Goal: Check status: Check status

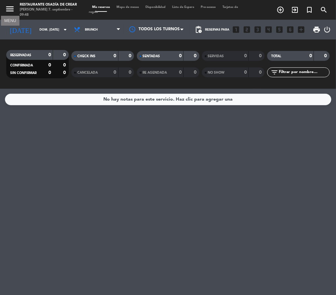
click at [11, 9] on icon "menu" at bounding box center [10, 9] width 10 height 10
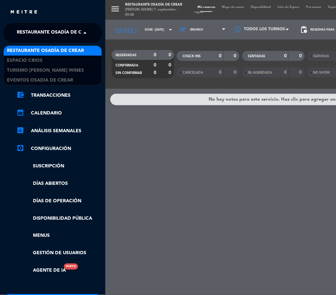
click at [84, 34] on span at bounding box center [86, 33] width 11 height 14
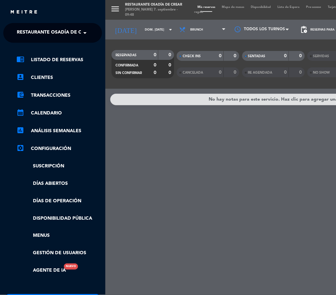
click at [162, 163] on div "menu Restaurante Osadía de [PERSON_NAME] 7. septiembre - 09:48 Mis reservas Map…" at bounding box center [273, 147] width 336 height 295
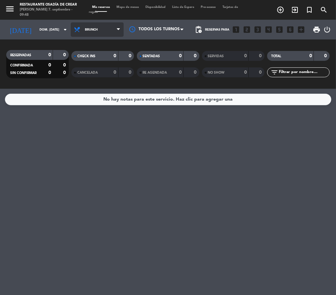
click at [97, 32] on span "Brunch" at bounding box center [97, 29] width 53 height 14
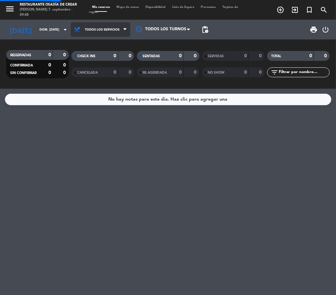
click at [101, 46] on div "menu Restaurante Osadía de [PERSON_NAME] 7. septiembre - 09:48 Mis reservas Map…" at bounding box center [168, 44] width 336 height 89
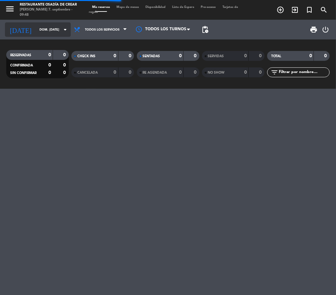
click at [61, 28] on icon "arrow_drop_down" at bounding box center [65, 30] width 8 height 8
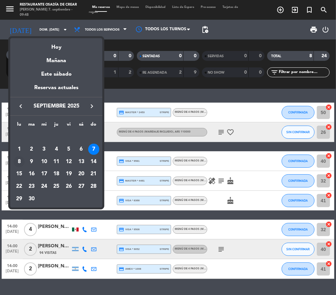
click at [17, 163] on div "8" at bounding box center [18, 161] width 11 height 11
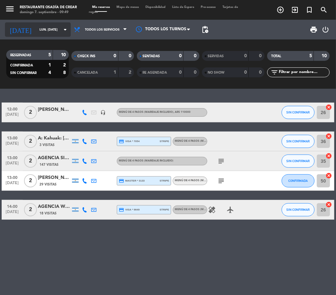
click at [50, 23] on div "[DATE] lun. [DATE] arrow_drop_down" at bounding box center [38, 29] width 66 height 14
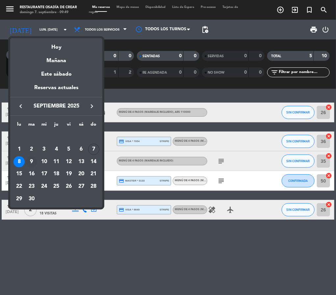
click at [35, 159] on div "9" at bounding box center [31, 161] width 11 height 11
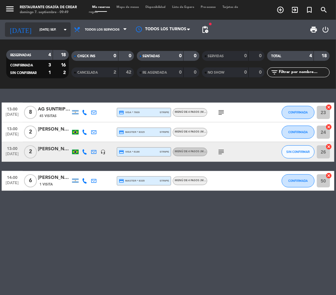
click at [62, 23] on div "[DATE] [DATE] sep. arrow_drop_down" at bounding box center [38, 29] width 66 height 14
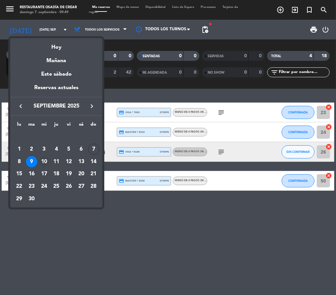
click at [44, 157] on div "10" at bounding box center [44, 161] width 11 height 11
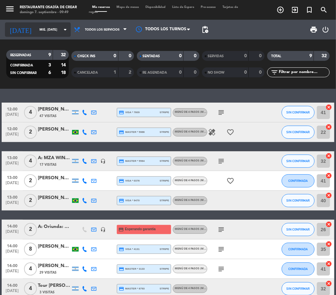
click at [54, 26] on input "mié. [DATE]" at bounding box center [57, 30] width 43 height 10
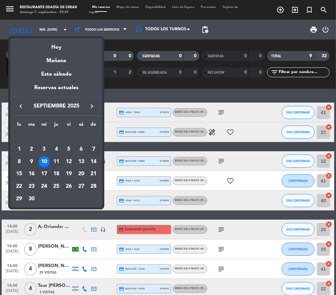
click at [57, 162] on div "11" at bounding box center [56, 161] width 11 height 11
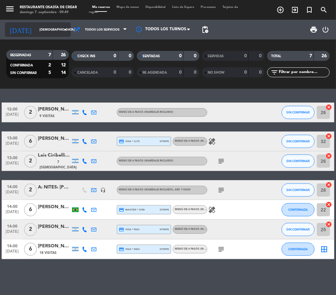
click at [61, 32] on icon "arrow_drop_down" at bounding box center [65, 30] width 8 height 8
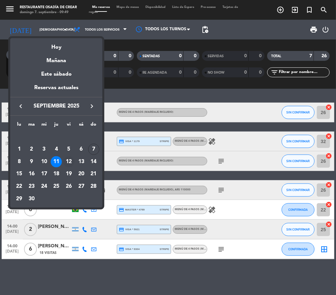
click at [70, 158] on div "12" at bounding box center [68, 161] width 11 height 11
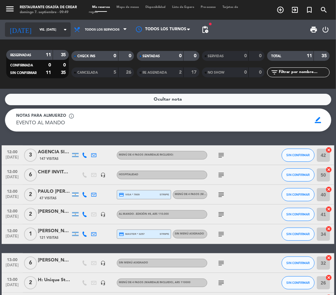
click at [55, 27] on input "vie. [DATE]" at bounding box center [57, 30] width 43 height 10
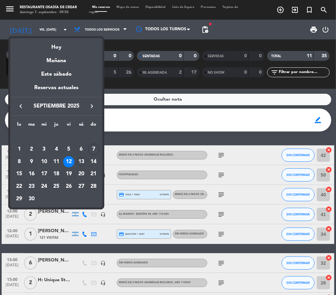
click at [82, 161] on div "13" at bounding box center [81, 161] width 11 height 11
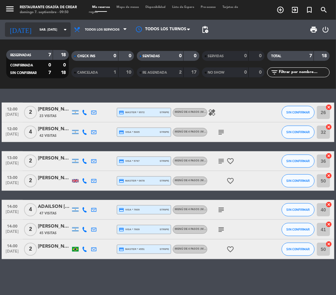
click at [61, 33] on icon "arrow_drop_down" at bounding box center [65, 30] width 8 height 8
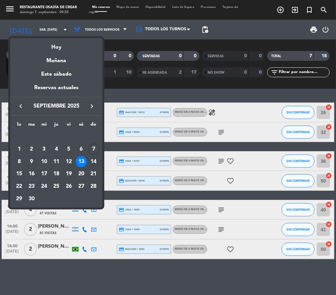
click at [92, 159] on div "14" at bounding box center [93, 161] width 11 height 11
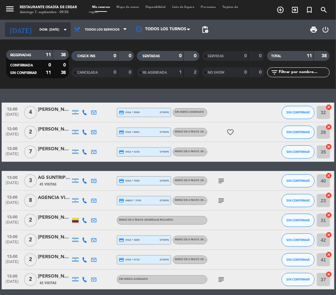
click at [49, 28] on input "dom. [DATE]" at bounding box center [57, 30] width 43 height 10
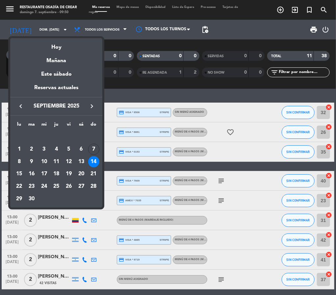
click at [9, 7] on div at bounding box center [168, 147] width 336 height 295
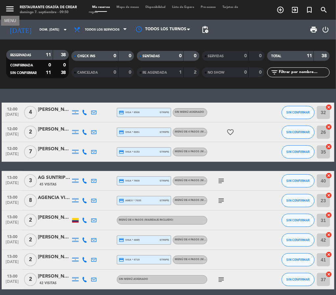
click at [9, 7] on icon "menu" at bounding box center [10, 9] width 10 height 10
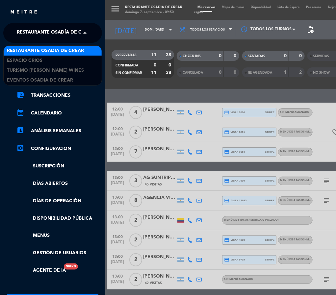
click at [56, 32] on span "Restaurante Osadía de Crear" at bounding box center [55, 33] width 77 height 14
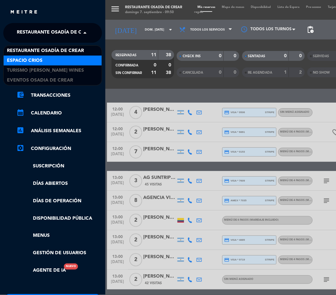
click at [50, 56] on div "Espacio Crios" at bounding box center [53, 61] width 98 height 10
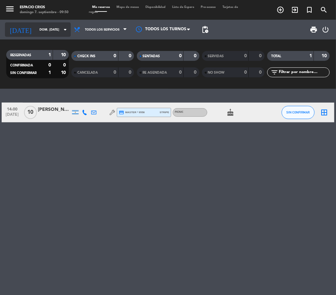
click at [54, 27] on input "dom. [DATE]" at bounding box center [57, 30] width 43 height 10
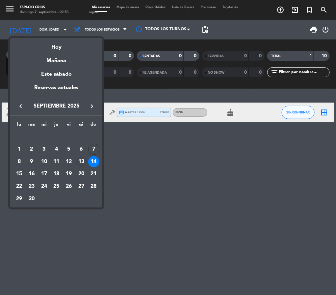
click at [82, 158] on div "13" at bounding box center [81, 161] width 11 height 11
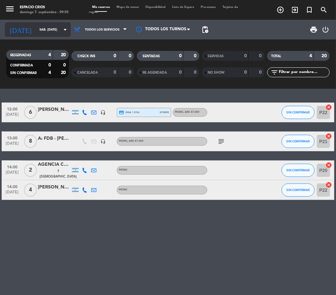
click at [61, 31] on icon "arrow_drop_down" at bounding box center [65, 30] width 8 height 8
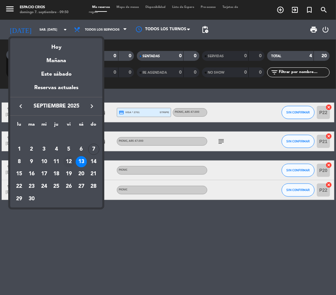
click at [69, 161] on div "12" at bounding box center [68, 161] width 11 height 11
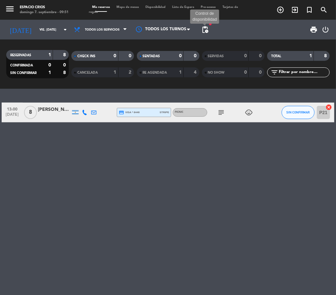
click at [205, 32] on span "pending_actions" at bounding box center [205, 30] width 8 height 8
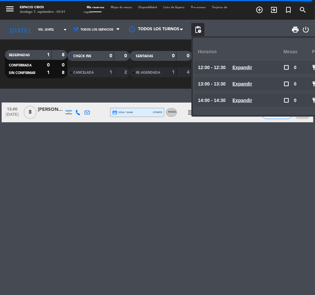
click at [247, 159] on div "13:00 [DATE] 8 [PERSON_NAME] credit_card visa * 8446 stripe PICNIC subject chil…" at bounding box center [157, 192] width 315 height 206
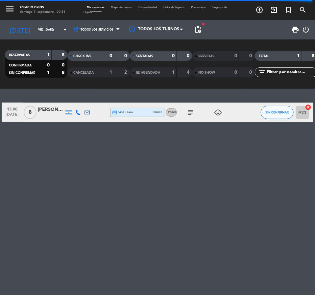
click at [49, 113] on div "[PERSON_NAME]" at bounding box center [51, 110] width 26 height 8
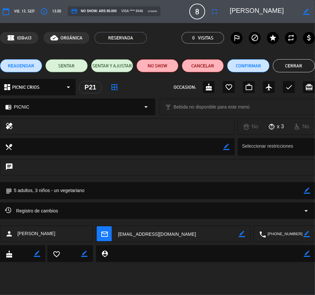
click at [293, 65] on button "Cerrar" at bounding box center [294, 65] width 42 height 13
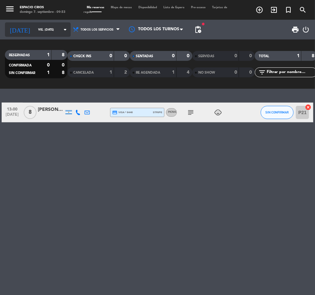
click at [46, 25] on input "vie. [DATE]" at bounding box center [55, 30] width 41 height 10
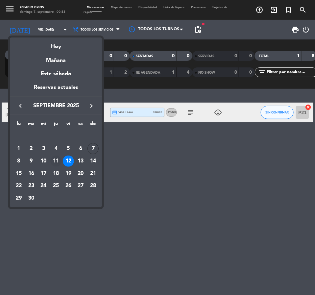
click at [55, 159] on div "11" at bounding box center [55, 161] width 11 height 11
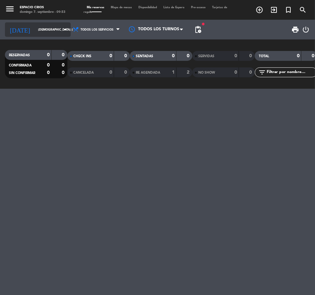
click at [61, 30] on icon "arrow_drop_down" at bounding box center [65, 30] width 8 height 8
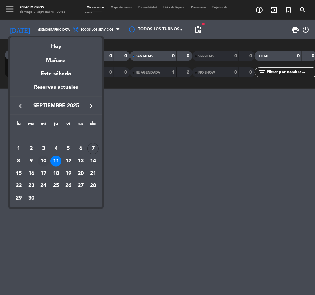
click at [43, 161] on div "10" at bounding box center [43, 161] width 11 height 11
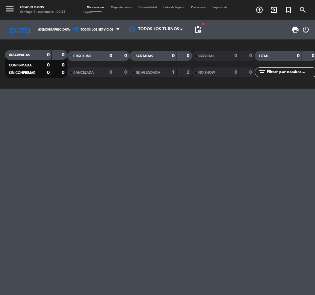
type input "mié. [DATE]"
